Goal: Task Accomplishment & Management: Use online tool/utility

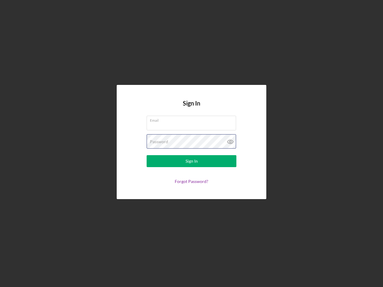
click at [191, 144] on div "Password" at bounding box center [192, 141] width 90 height 15
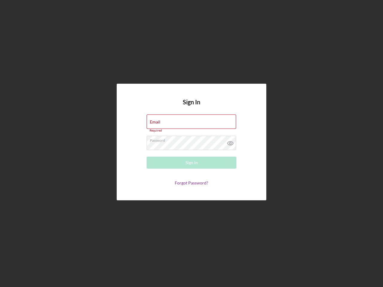
click at [230, 142] on icon at bounding box center [230, 143] width 15 height 15
